Goal: Communication & Community: Answer question/provide support

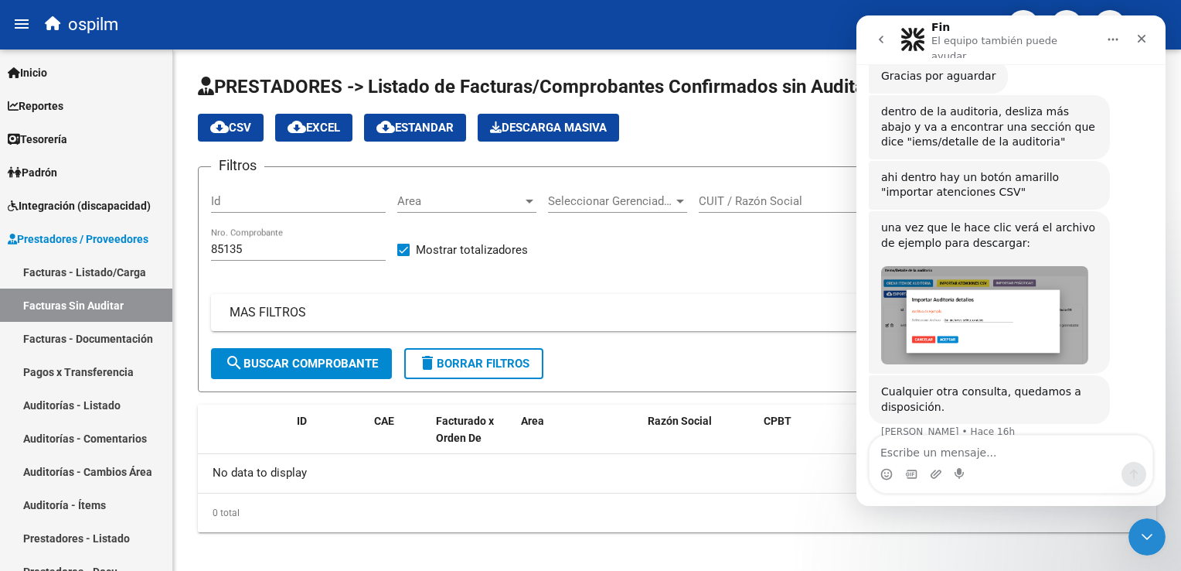
scroll to position [351, 0]
type textarea "N"
type textarea "Buen dia"
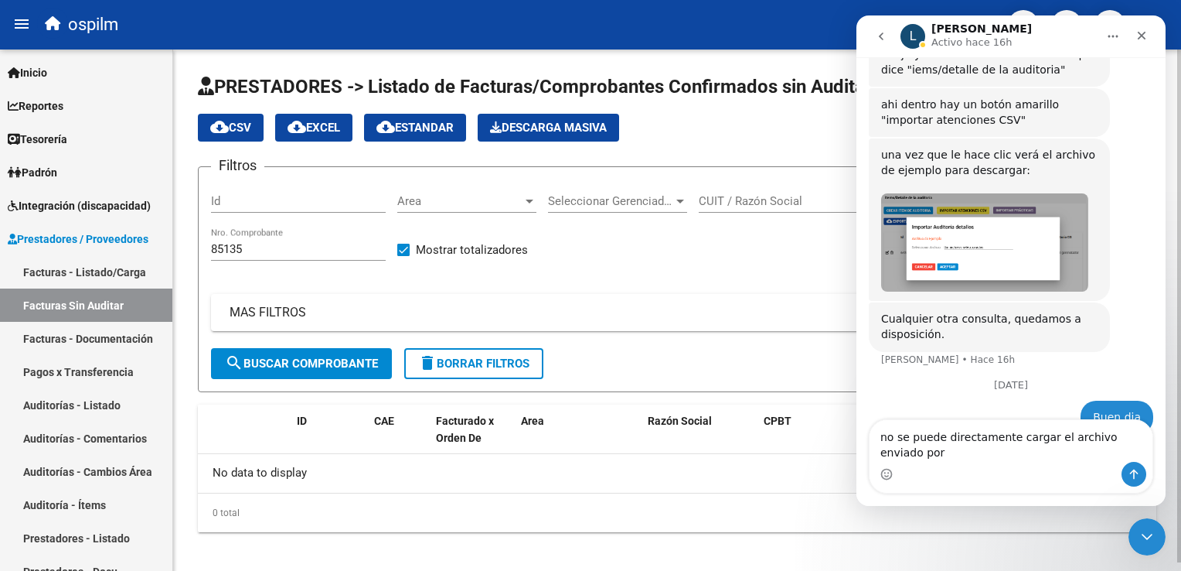
scroll to position [455, 0]
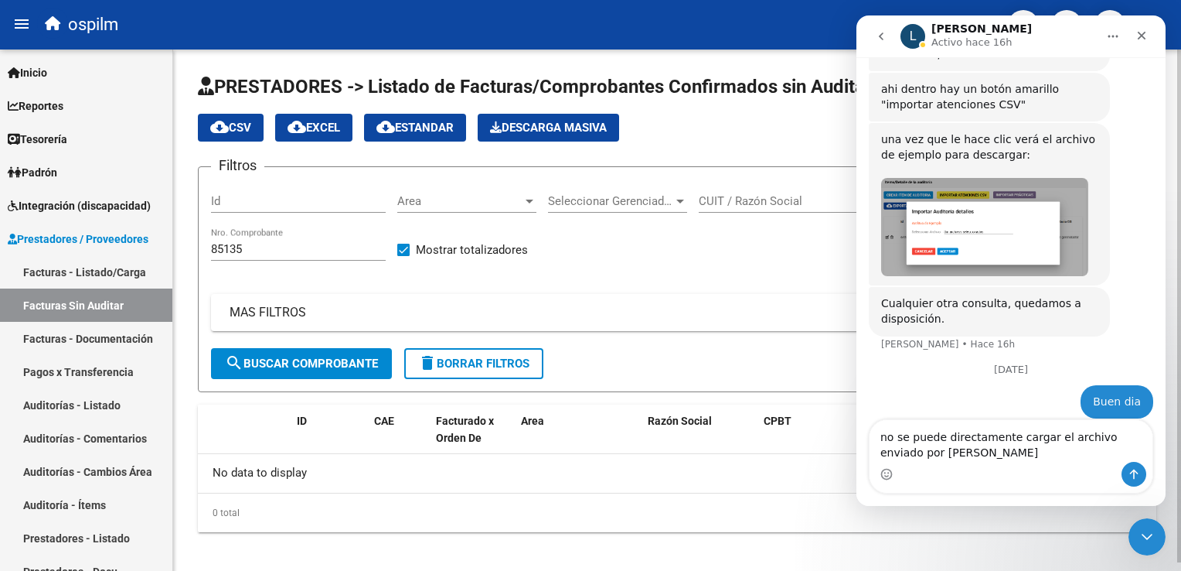
type textarea "no se puede directamente cargar el archivo enviado por facoep"
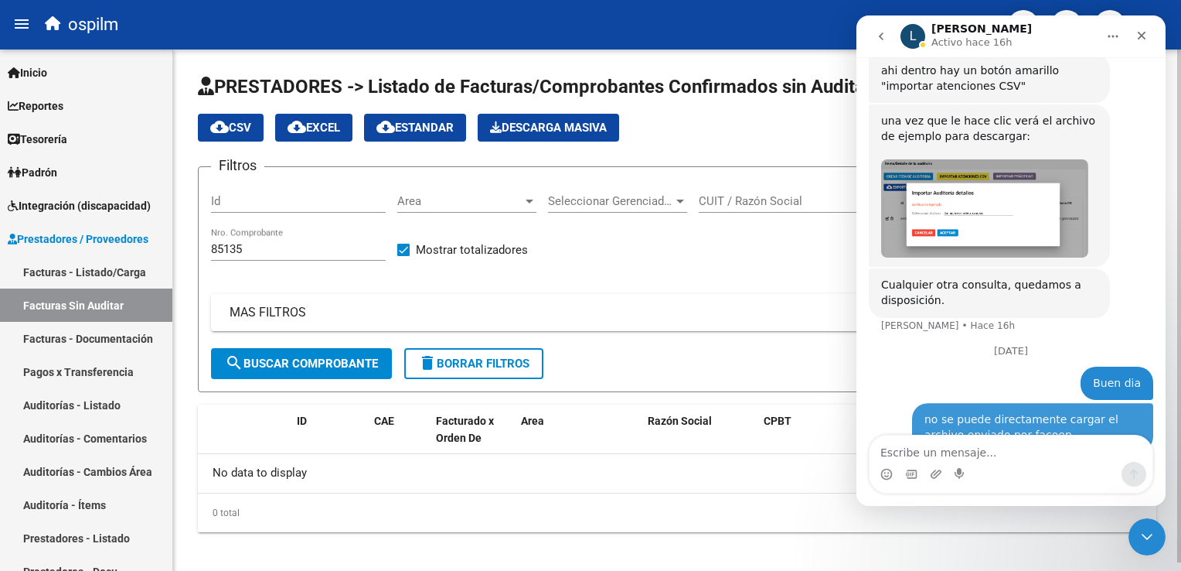
scroll to position [489, 0]
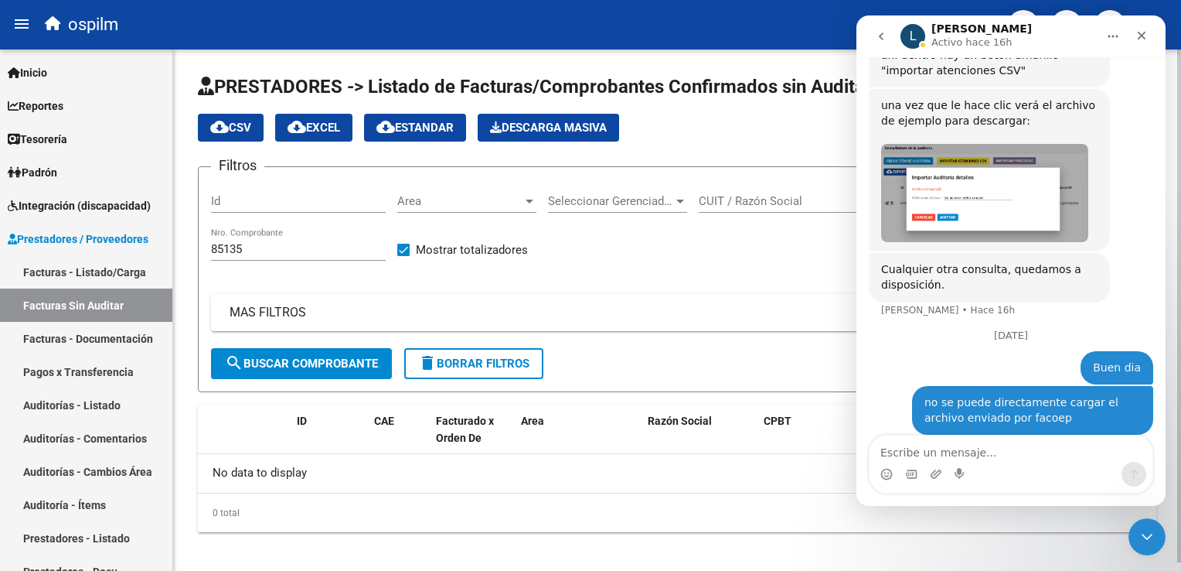
type textarea "t"
type textarea "y"
type textarea "???"
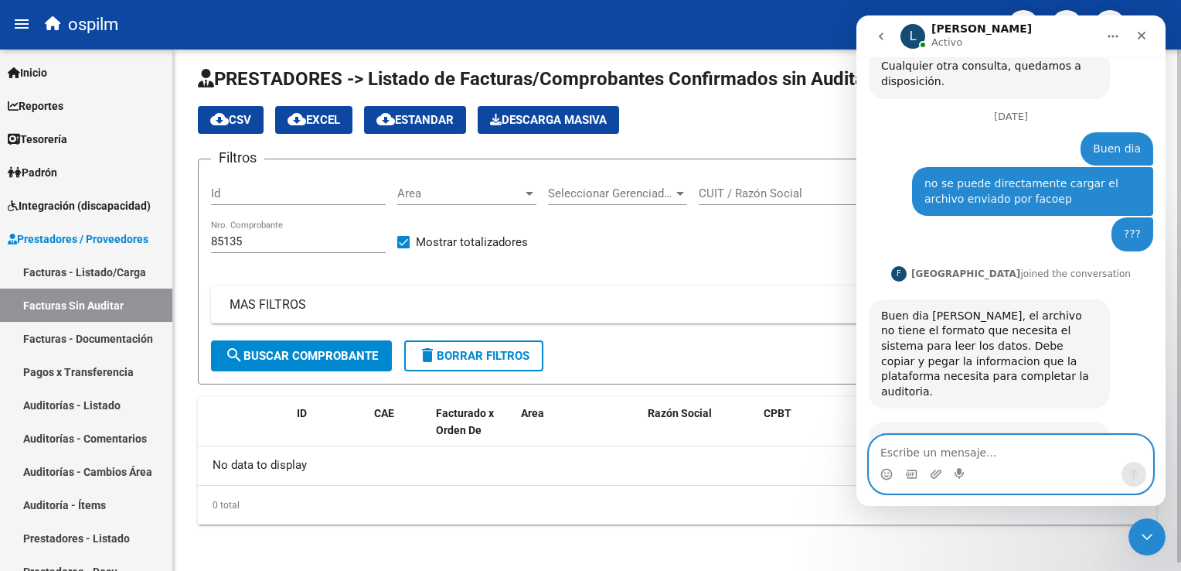
scroll to position [713, 0]
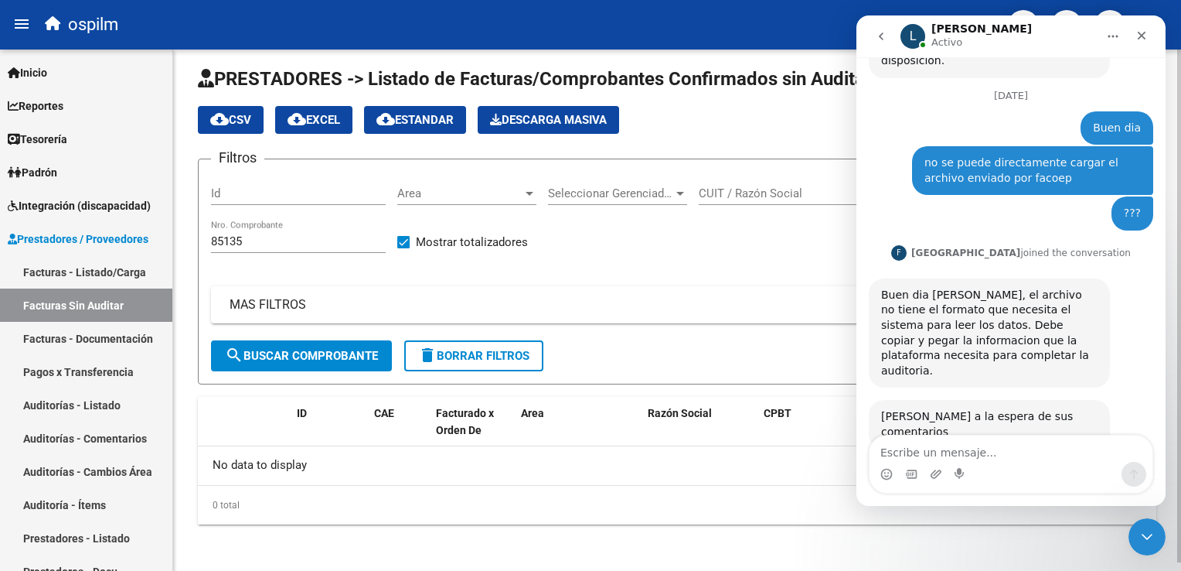
click at [659, 271] on div "Filtros Id Area Area Seleccionar Gerenciador Seleccionar Gerenciador CUIT / Raz…" at bounding box center [677, 256] width 932 height 169
